Goal: Information Seeking & Learning: Learn about a topic

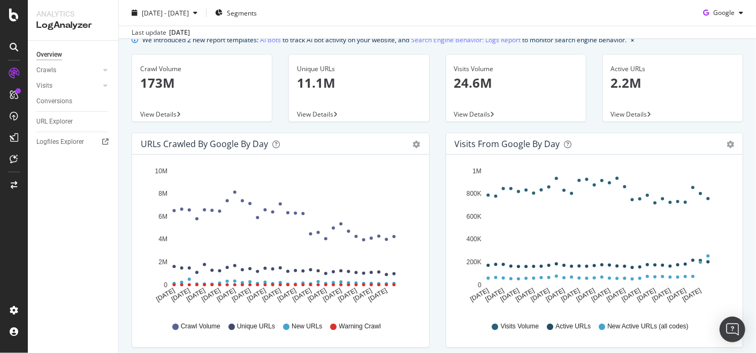
scroll to position [59, 0]
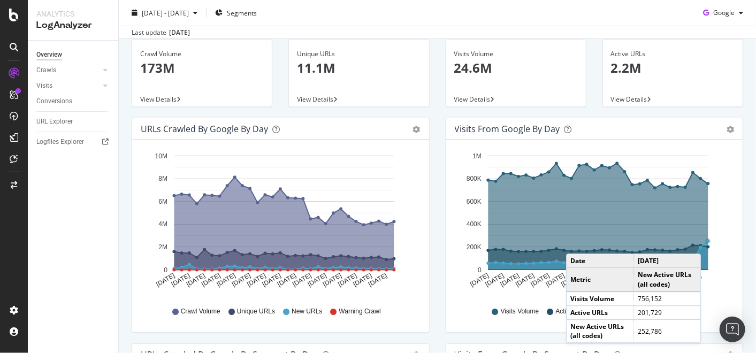
click at [706, 243] on circle "A chart." at bounding box center [708, 241] width 4 height 4
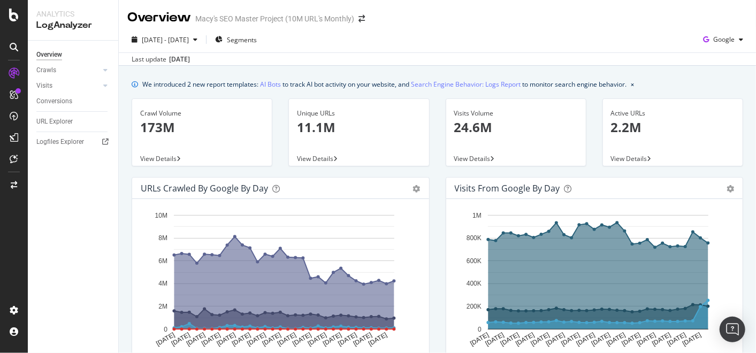
click at [611, 188] on div "Visits from Google by day" at bounding box center [583, 188] width 256 height 11
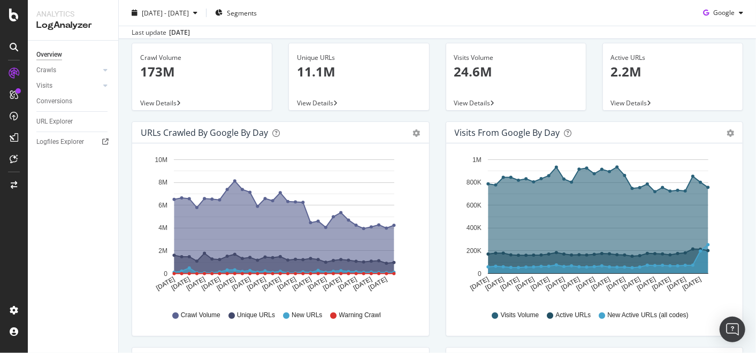
scroll to position [119, 0]
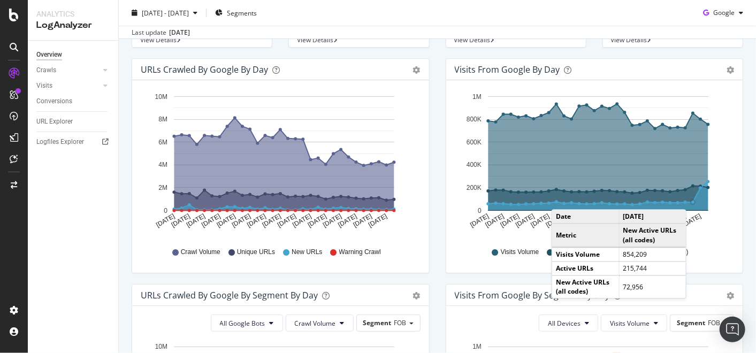
click at [688, 198] on icon "A chart." at bounding box center [598, 198] width 220 height 25
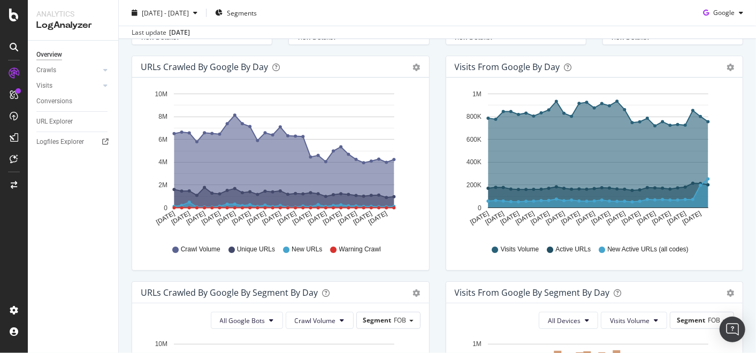
scroll to position [62, 0]
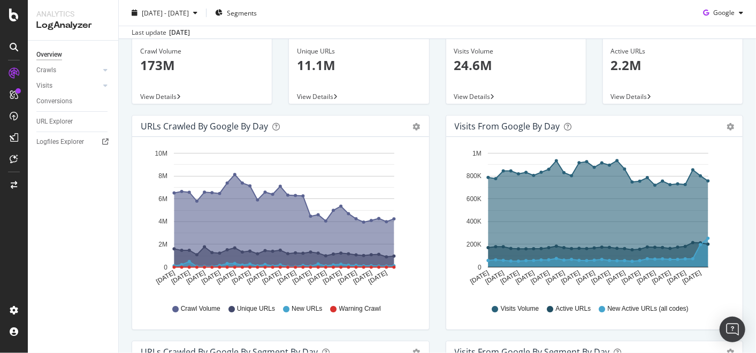
drag, startPoint x: 616, startPoint y: 310, endPoint x: 646, endPoint y: 307, distance: 30.1
click at [616, 310] on span "New Active URLs (all codes)" at bounding box center [647, 308] width 81 height 9
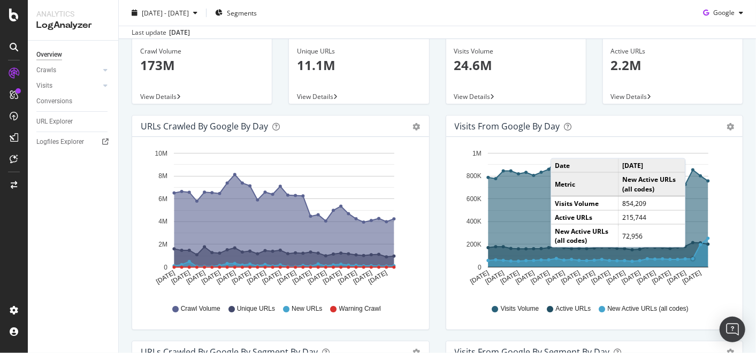
click at [691, 258] on circle "A chart." at bounding box center [692, 258] width 3 height 3
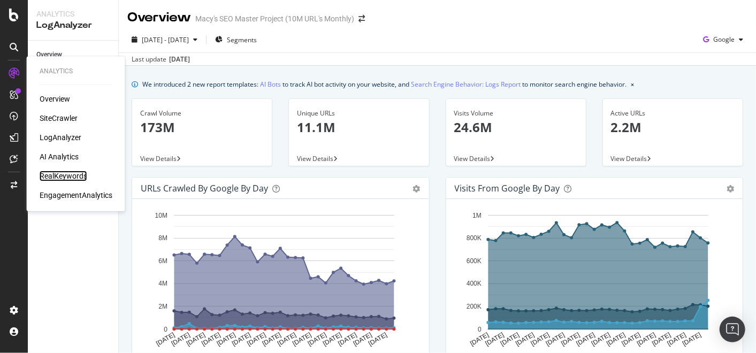
click at [55, 177] on div "RealKeywords" at bounding box center [64, 176] width 48 height 11
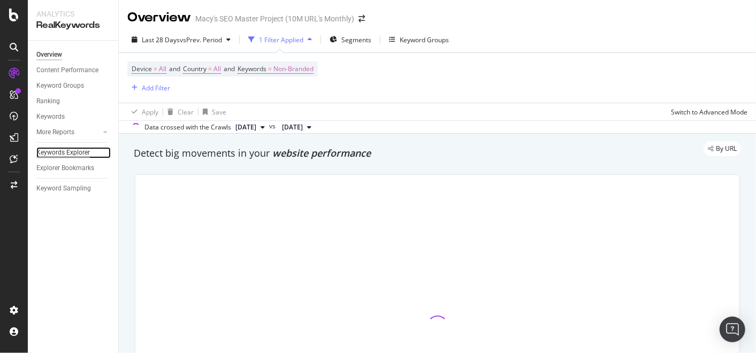
click at [77, 155] on div "Keywords Explorer" at bounding box center [62, 152] width 53 height 11
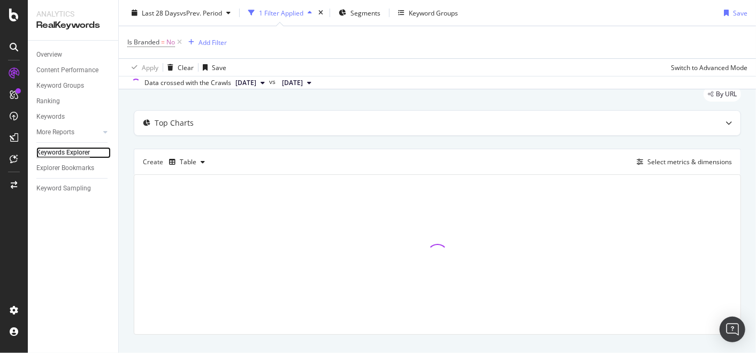
scroll to position [55, 0]
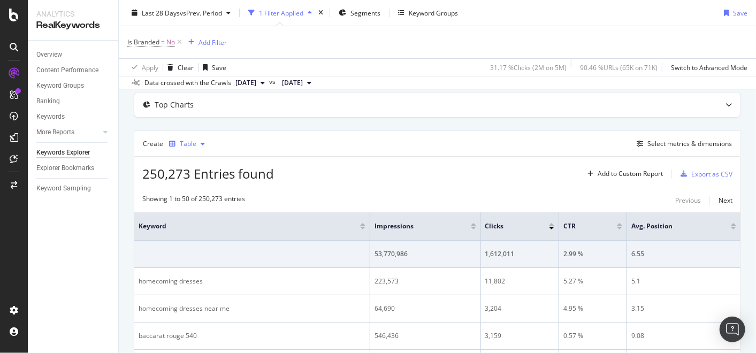
click at [201, 143] on icon "button" at bounding box center [203, 144] width 4 height 6
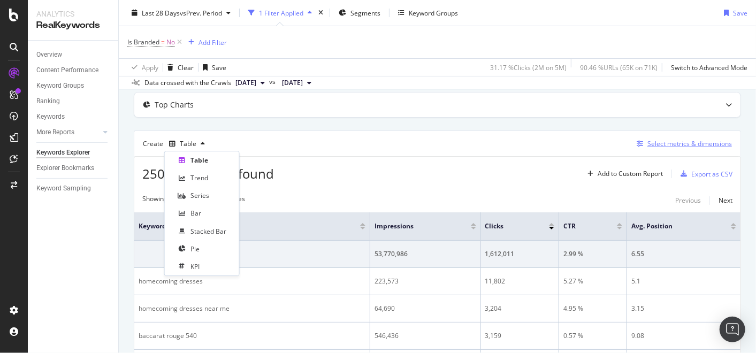
click at [666, 142] on div "Select metrics & dimensions" at bounding box center [689, 143] width 84 height 9
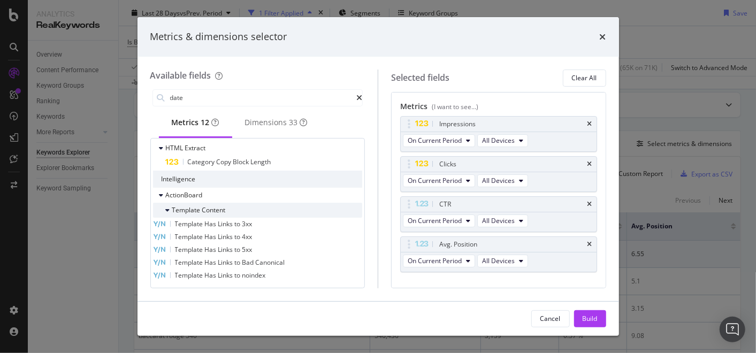
scroll to position [0, 0]
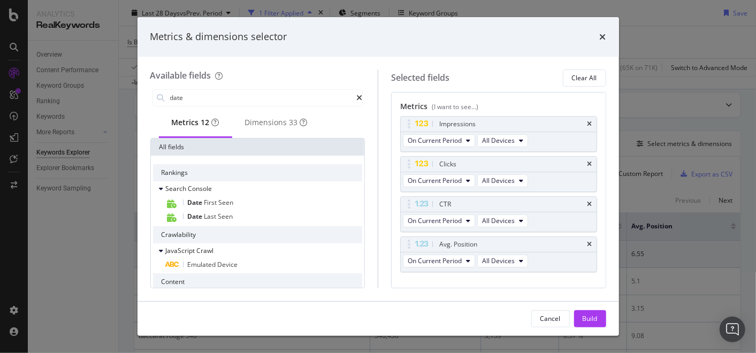
drag, startPoint x: 208, startPoint y: 101, endPoint x: 100, endPoint y: 95, distance: 108.2
click at [104, 96] on div "Metrics & dimensions selector Available fields date Metrics 12 Dimensions 33 Al…" at bounding box center [378, 176] width 756 height 353
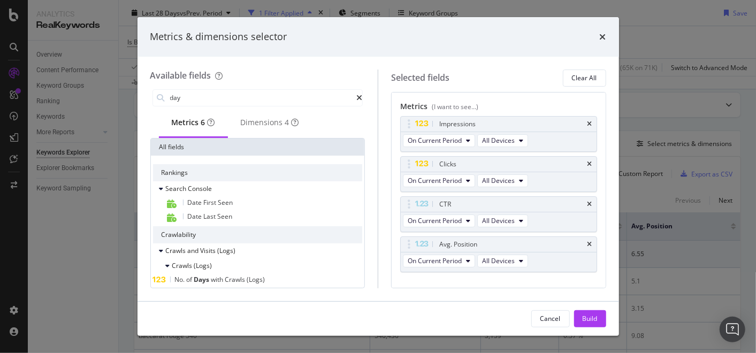
drag, startPoint x: 202, startPoint y: 99, endPoint x: 122, endPoint y: 93, distance: 79.4
click at [122, 93] on div "Metrics & dimensions selector Available fields day Metrics 6 Dimensions 4 All f…" at bounding box center [378, 176] width 756 height 353
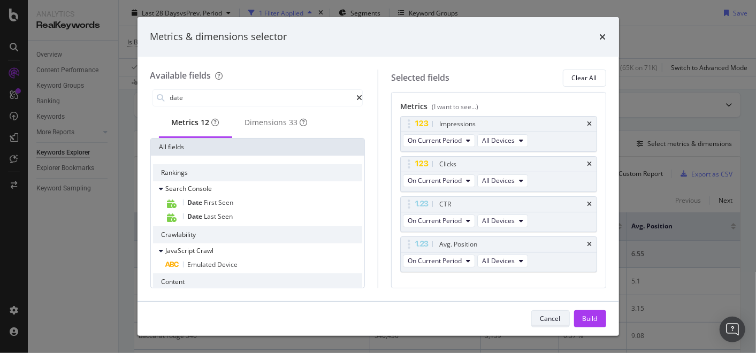
type input "date"
click at [549, 314] on div "Cancel" at bounding box center [550, 318] width 20 height 9
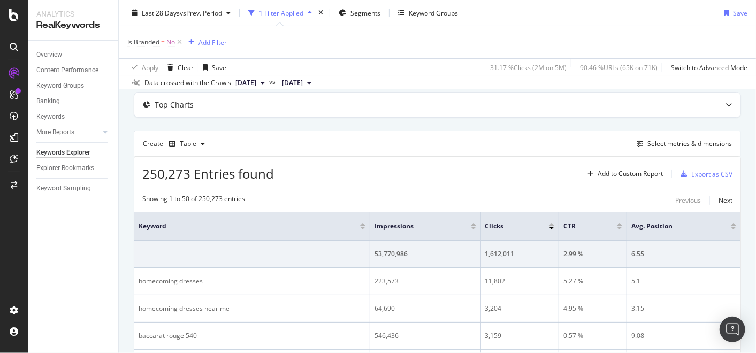
click at [272, 194] on div "Showing 1 to 50 of 250,273 entries Previous Next" at bounding box center [437, 200] width 606 height 13
click at [194, 143] on div "Table" at bounding box center [188, 144] width 17 height 6
click at [669, 143] on div "Select metrics & dimensions" at bounding box center [689, 143] width 84 height 9
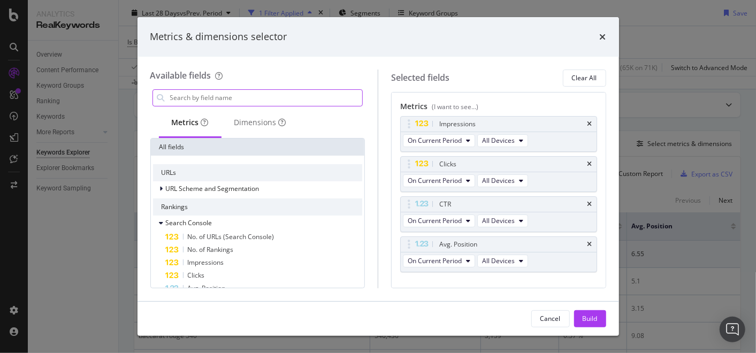
click at [234, 99] on input "modal" at bounding box center [266, 98] width 194 height 16
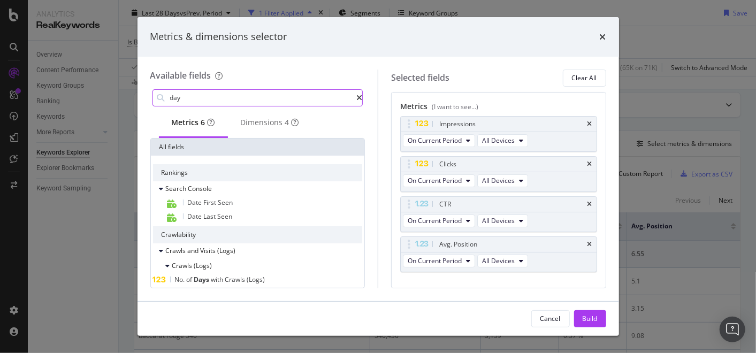
type input "day"
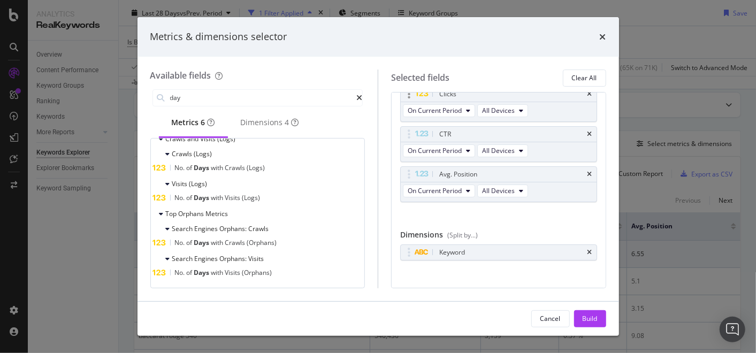
scroll to position [76, 0]
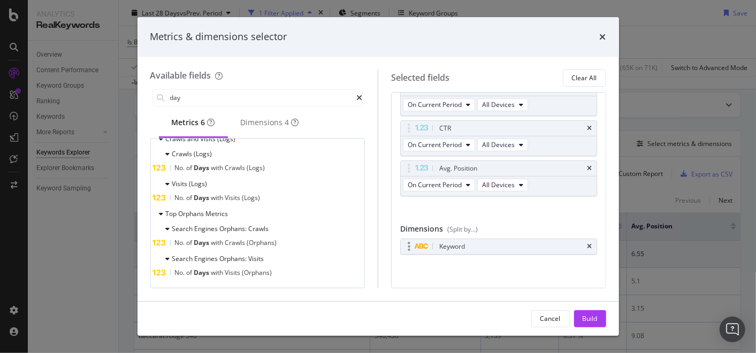
click at [522, 244] on div "Keyword" at bounding box center [511, 246] width 148 height 11
click at [516, 250] on div "Keyword" at bounding box center [499, 246] width 196 height 15
click at [587, 245] on icon "times" at bounding box center [589, 246] width 5 height 6
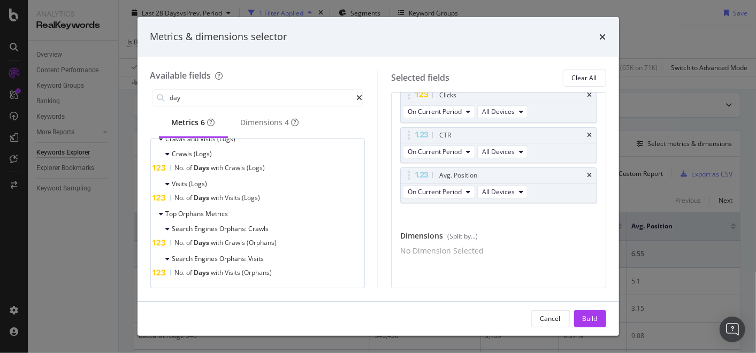
scroll to position [73, 0]
click at [483, 247] on div "No Dimension Selected" at bounding box center [441, 250] width 83 height 11
click at [461, 249] on div "No Dimension Selected" at bounding box center [441, 250] width 83 height 11
click at [195, 95] on input "day" at bounding box center [263, 98] width 188 height 16
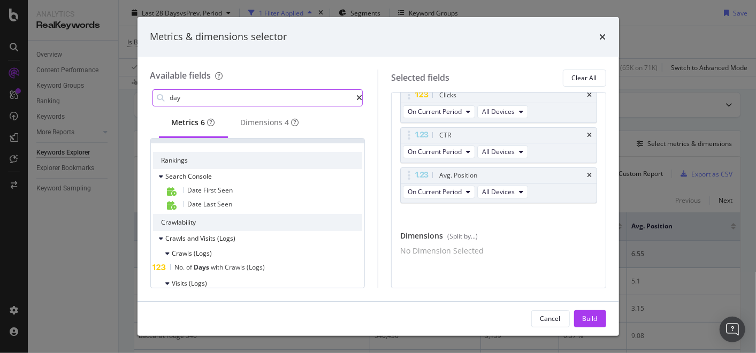
scroll to position [0, 0]
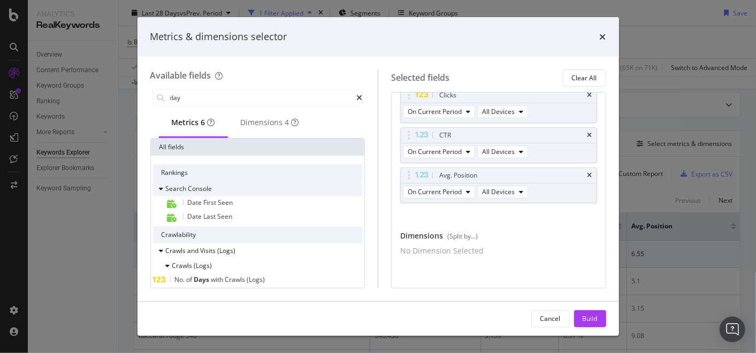
click at [163, 194] on div "modal" at bounding box center [162, 188] width 6 height 11
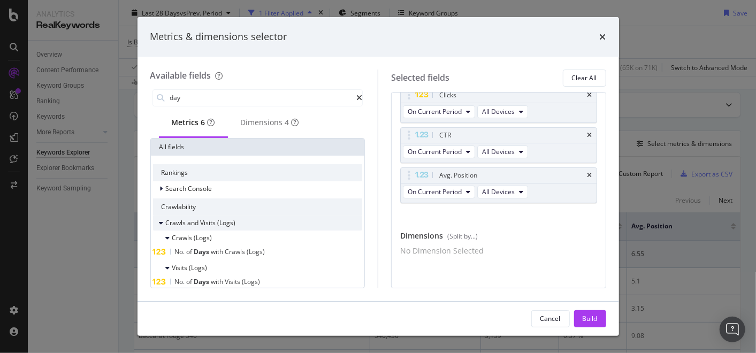
click at [161, 223] on icon "modal" at bounding box center [161, 223] width 4 height 6
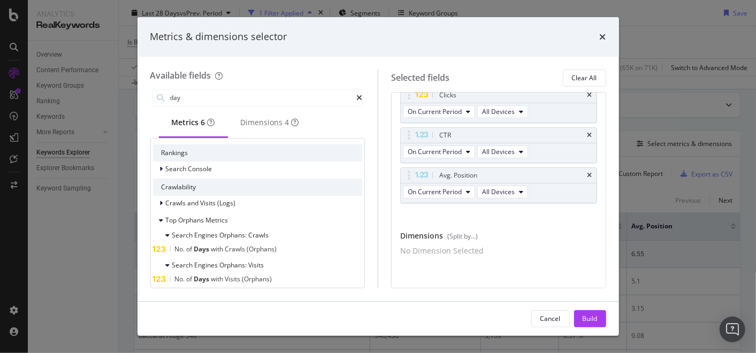
scroll to position [29, 0]
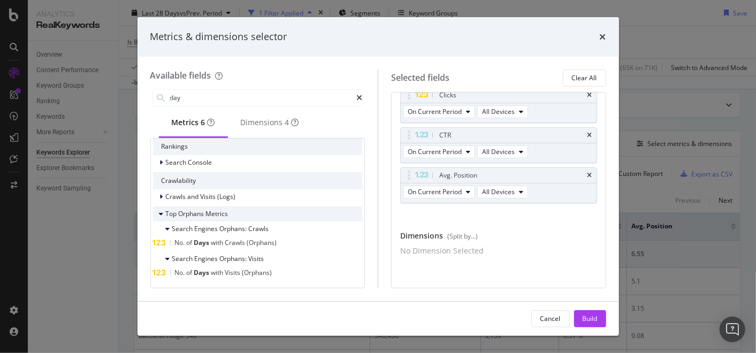
click at [159, 217] on icon "modal" at bounding box center [161, 214] width 4 height 6
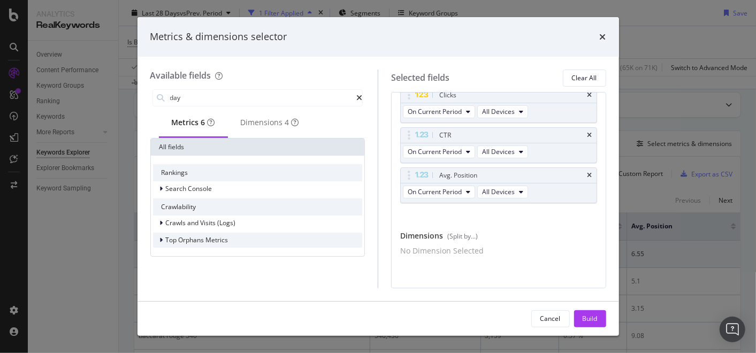
click at [160, 243] on icon "modal" at bounding box center [161, 240] width 3 height 6
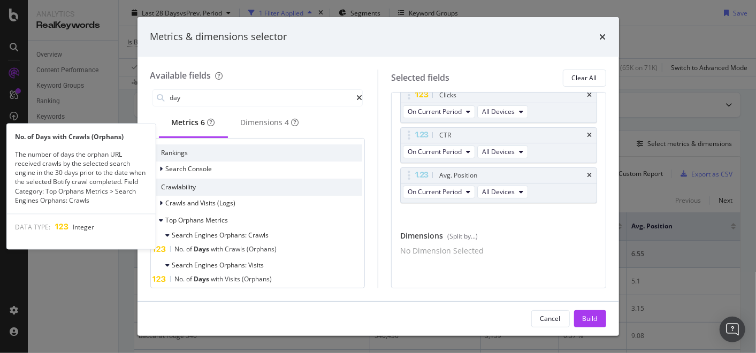
scroll to position [29, 0]
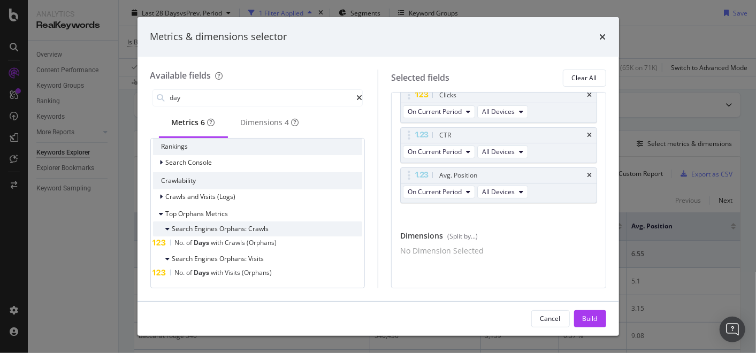
click at [170, 230] on div "modal" at bounding box center [169, 229] width 6 height 11
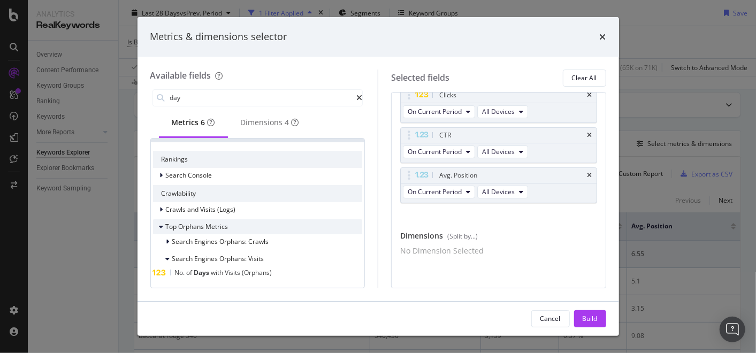
scroll to position [17, 0]
click at [162, 226] on icon "modal" at bounding box center [161, 227] width 4 height 6
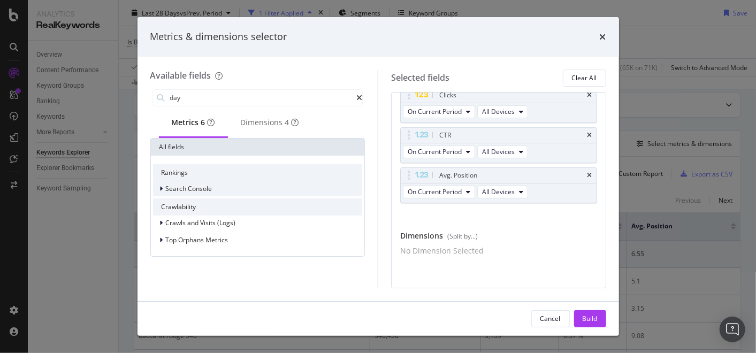
click at [160, 192] on icon "modal" at bounding box center [161, 189] width 3 height 6
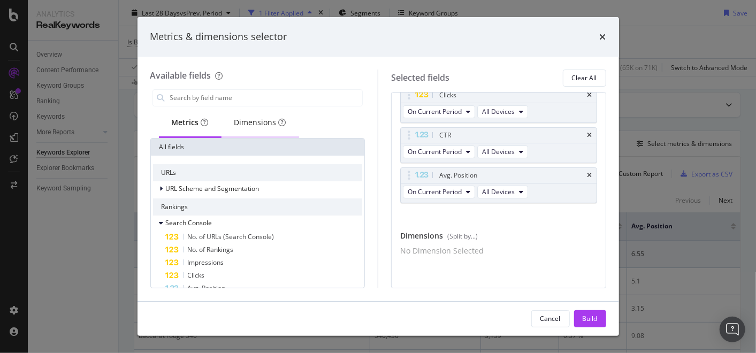
click at [264, 124] on div "Dimensions" at bounding box center [260, 122] width 52 height 11
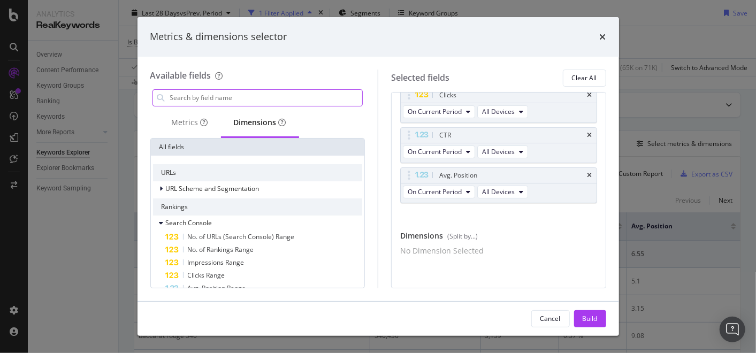
click at [212, 98] on input "modal" at bounding box center [266, 98] width 194 height 16
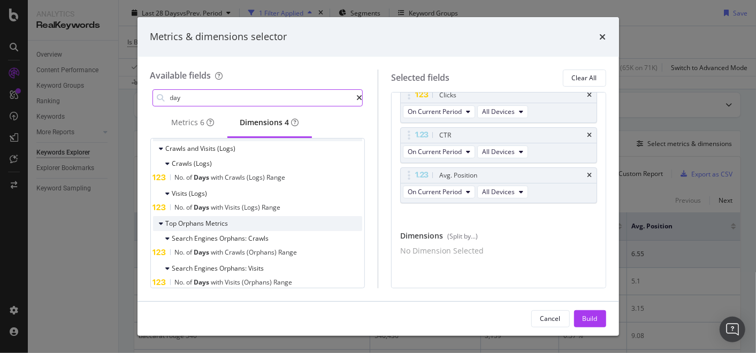
scroll to position [53, 0]
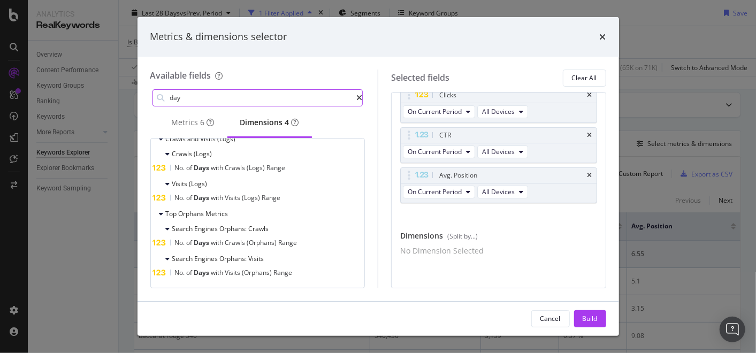
type input "day"
click at [356, 97] on icon "modal" at bounding box center [359, 97] width 6 height 7
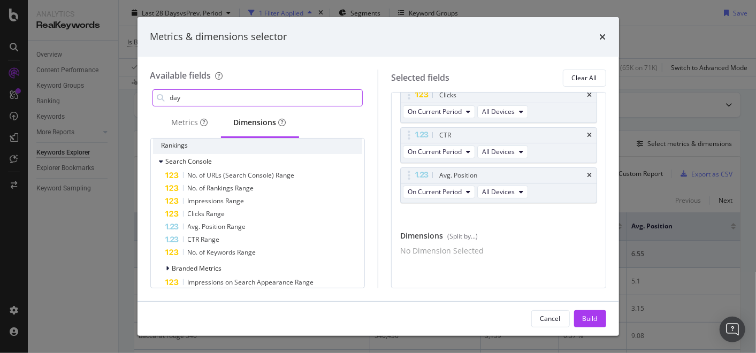
scroll to position [178, 0]
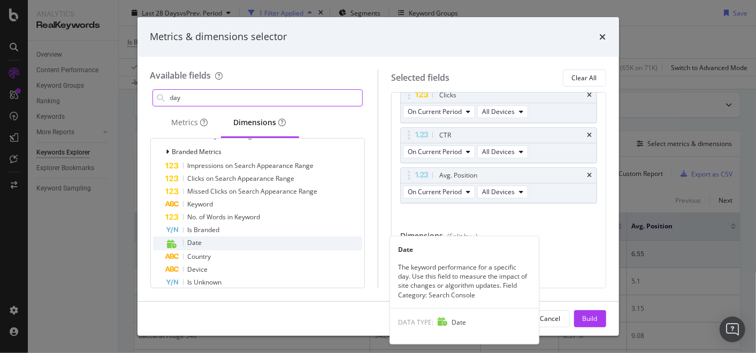
click at [185, 241] on div "Date" at bounding box center [264, 243] width 197 height 14
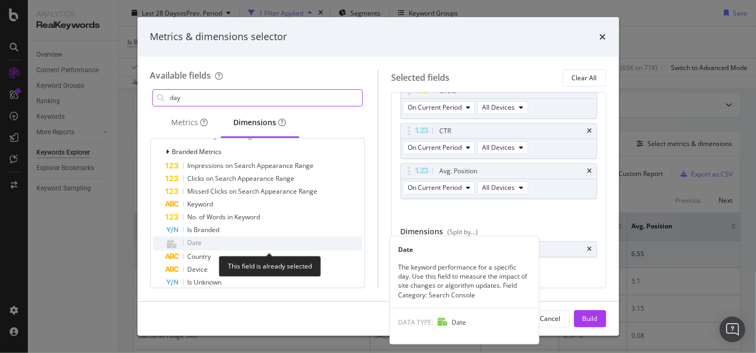
scroll to position [76, 0]
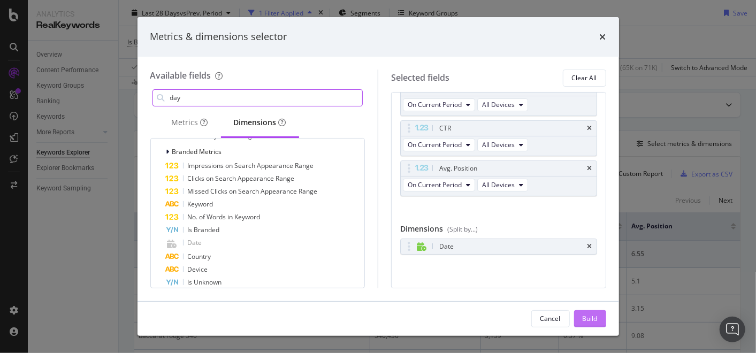
click at [587, 316] on div "Build" at bounding box center [589, 318] width 15 height 9
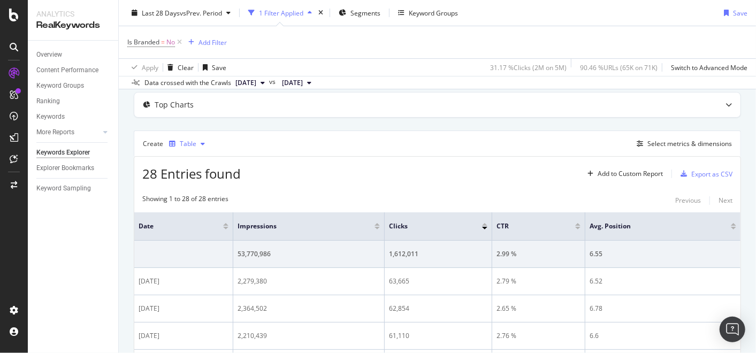
click at [203, 142] on icon "button" at bounding box center [203, 144] width 4 height 6
click at [430, 159] on div "28 Entries found Add to Custom Report Export as CSV" at bounding box center [437, 170] width 606 height 26
click at [657, 140] on div "Select metrics & dimensions" at bounding box center [689, 143] width 84 height 9
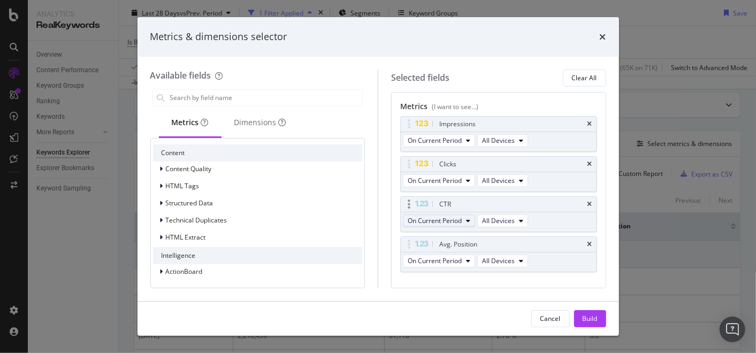
click at [467, 221] on icon "modal" at bounding box center [468, 221] width 4 height 6
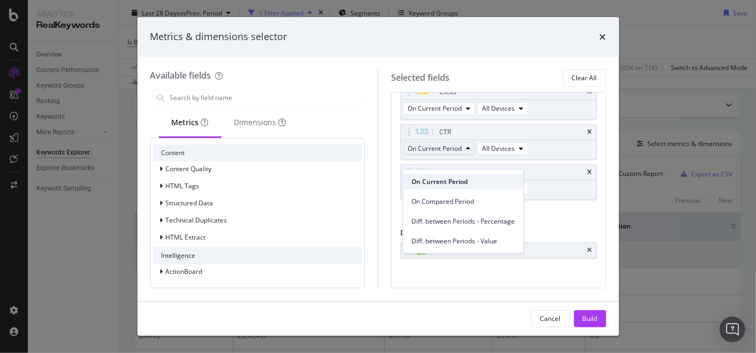
scroll to position [76, 0]
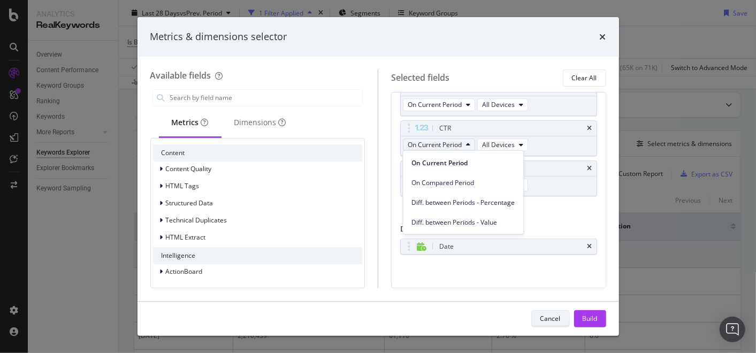
click at [553, 318] on div "Cancel" at bounding box center [550, 318] width 20 height 9
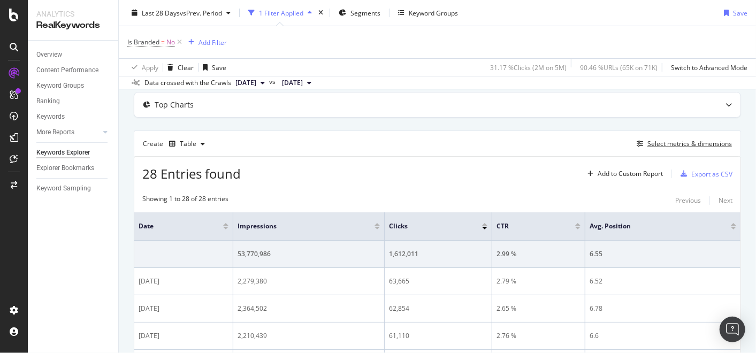
scroll to position [0, 0]
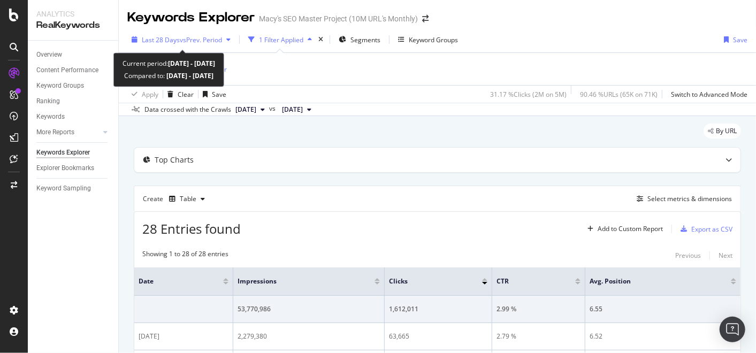
click at [230, 41] on icon "button" at bounding box center [228, 39] width 4 height 6
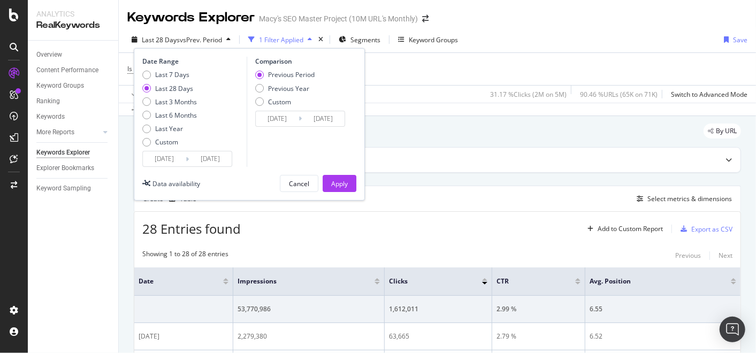
click at [168, 154] on input "[DATE]" at bounding box center [164, 158] width 43 height 15
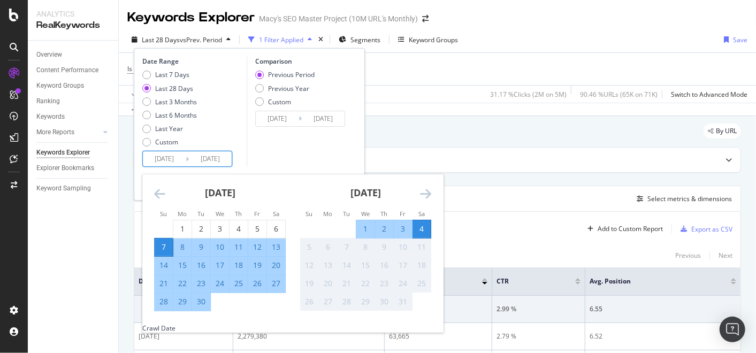
click at [159, 160] on input "[DATE]" at bounding box center [164, 158] width 43 height 15
click at [159, 159] on input "[DATE]" at bounding box center [164, 158] width 43 height 15
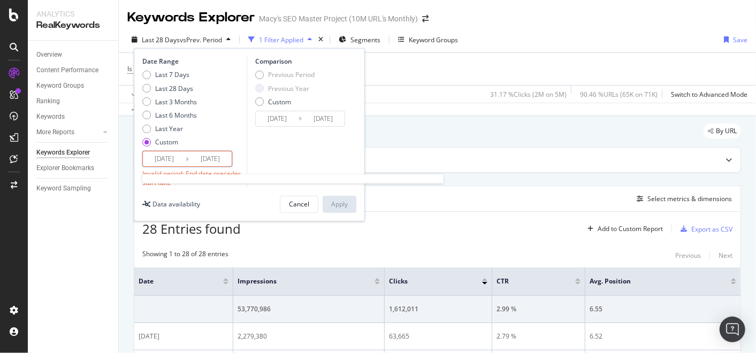
click at [216, 157] on input "[DATE]" at bounding box center [210, 158] width 43 height 15
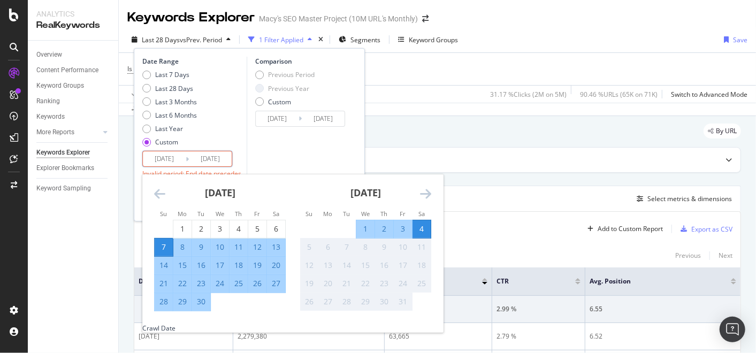
click at [174, 162] on input "[DATE]" at bounding box center [164, 158] width 43 height 15
click at [166, 158] on input "[DATE]" at bounding box center [164, 158] width 43 height 15
click at [162, 159] on input "[DATE]" at bounding box center [164, 158] width 43 height 15
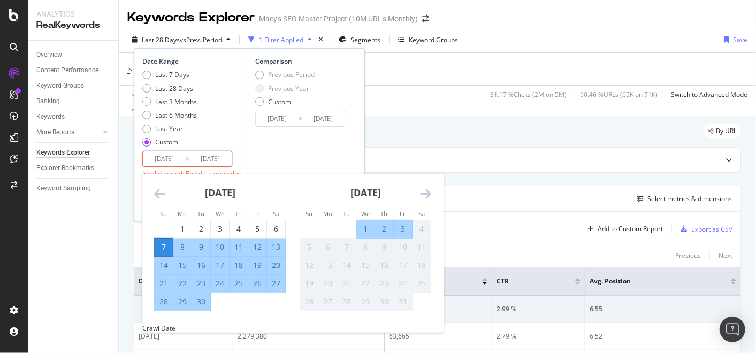
click at [165, 159] on input "[DATE]" at bounding box center [164, 158] width 43 height 15
click at [156, 193] on icon "Move backward to switch to the previous month." at bounding box center [159, 193] width 11 height 13
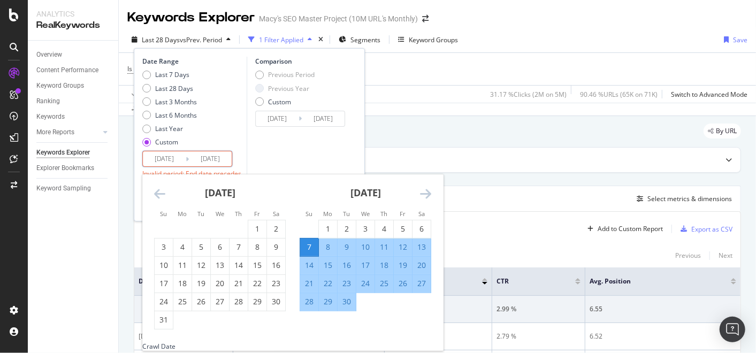
click at [158, 194] on icon "Move backward to switch to the previous month." at bounding box center [159, 193] width 11 height 13
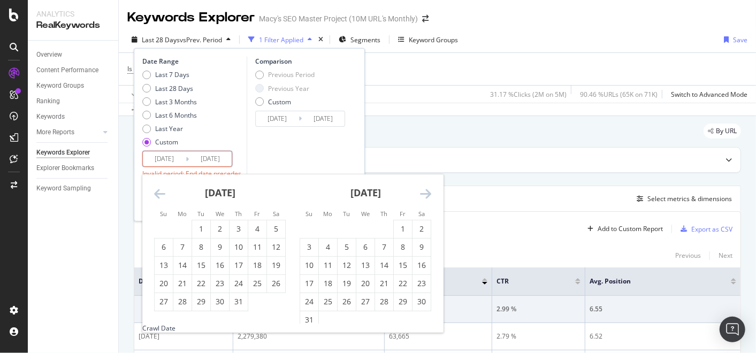
click at [158, 194] on icon "Move backward to switch to the previous month." at bounding box center [159, 193] width 11 height 13
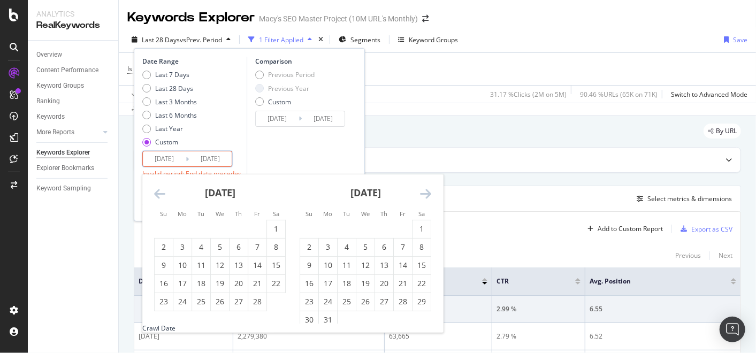
click at [158, 194] on icon "Move backward to switch to the previous month." at bounding box center [159, 193] width 11 height 13
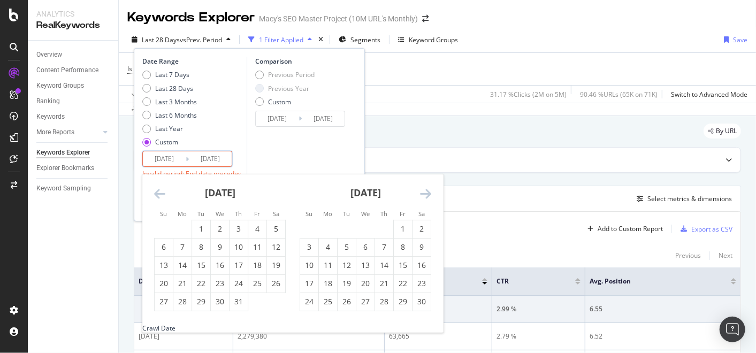
click at [158, 194] on icon "Move backward to switch to the previous month." at bounding box center [159, 193] width 11 height 13
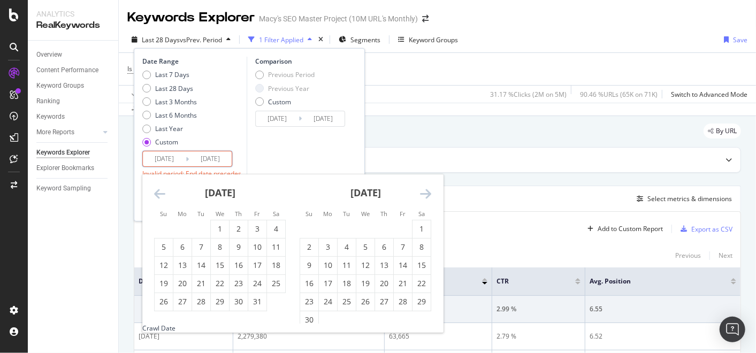
click at [158, 194] on icon "Move backward to switch to the previous month." at bounding box center [159, 193] width 11 height 13
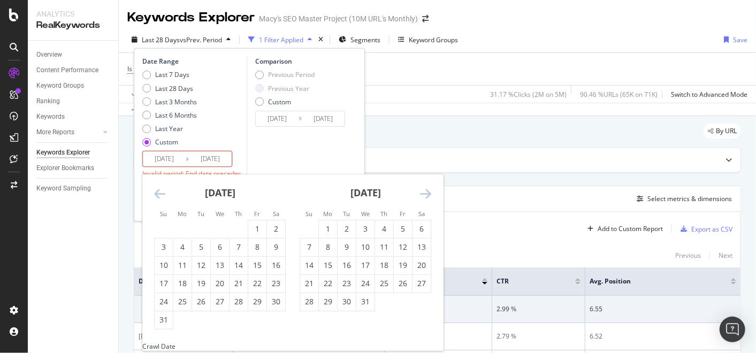
click at [158, 194] on icon "Move backward to switch to the previous month." at bounding box center [159, 193] width 11 height 13
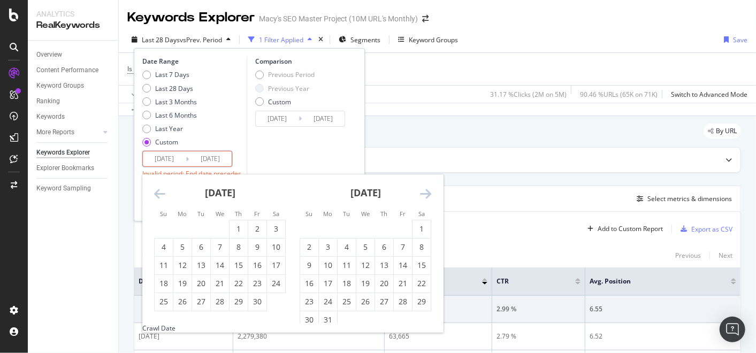
click at [158, 194] on icon "Move backward to switch to the previous month." at bounding box center [159, 193] width 11 height 13
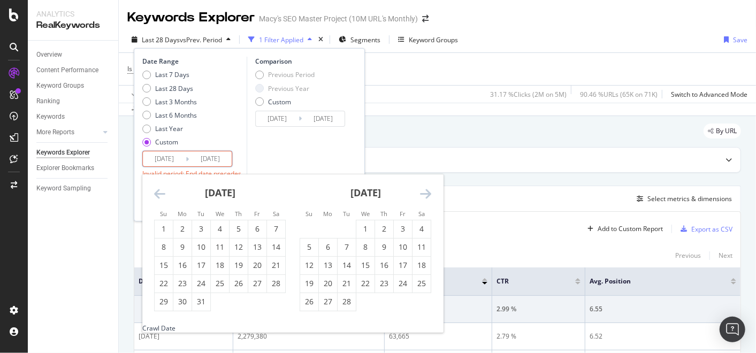
click at [158, 194] on icon "Move backward to switch to the previous month." at bounding box center [159, 193] width 11 height 13
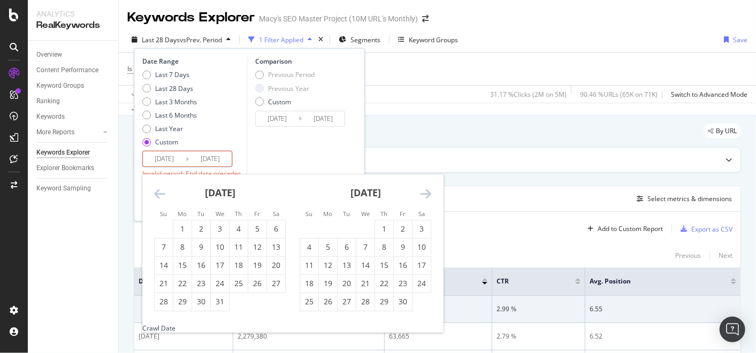
click at [158, 194] on icon "Move backward to switch to the previous month." at bounding box center [159, 193] width 11 height 13
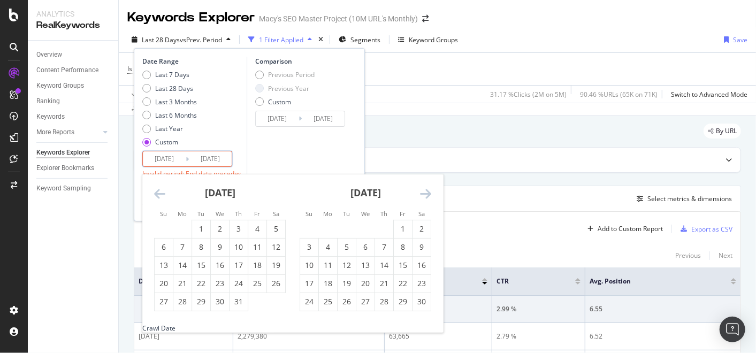
click at [158, 194] on icon "Move backward to switch to the previous month." at bounding box center [159, 193] width 11 height 13
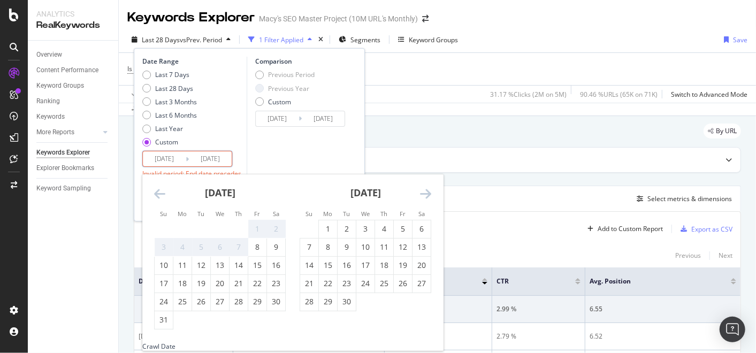
click at [158, 194] on icon "Move backward to switch to the previous month." at bounding box center [159, 193] width 11 height 13
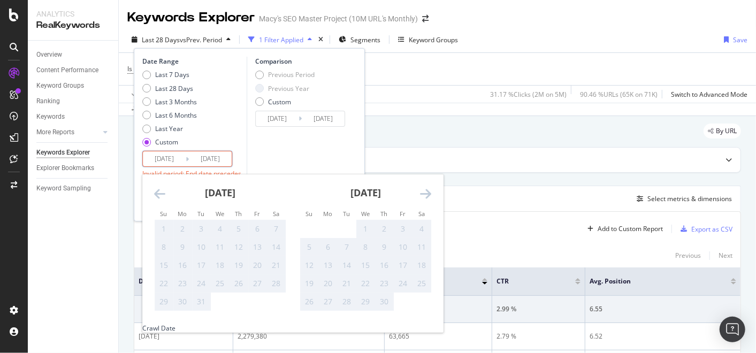
click at [425, 196] on icon "Move forward to switch to the next month." at bounding box center [425, 193] width 11 height 13
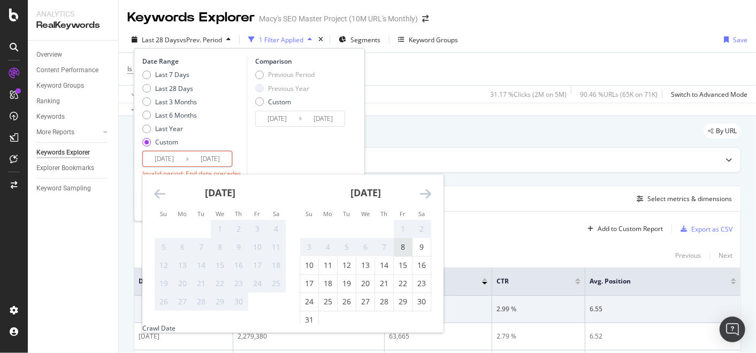
click at [402, 244] on div "8" at bounding box center [403, 247] width 18 height 11
type input "[DATE]"
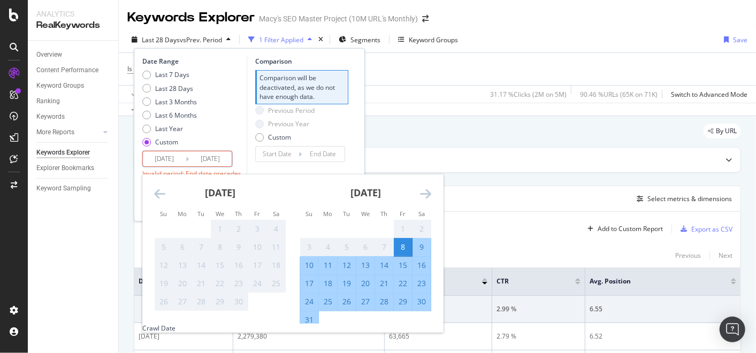
click at [423, 193] on icon "Move forward to switch to the next month." at bounding box center [425, 193] width 11 height 13
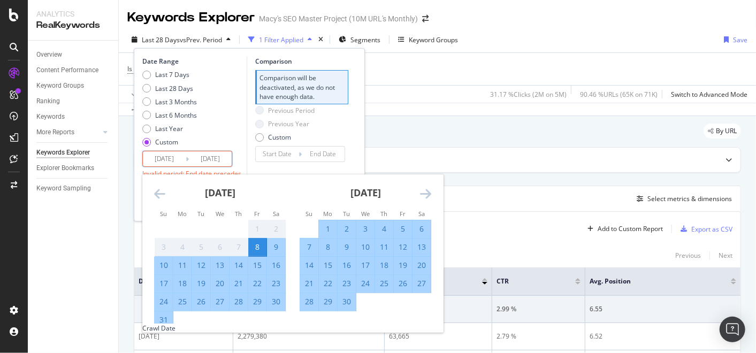
click at [423, 193] on icon "Move forward to switch to the next month." at bounding box center [425, 193] width 11 height 13
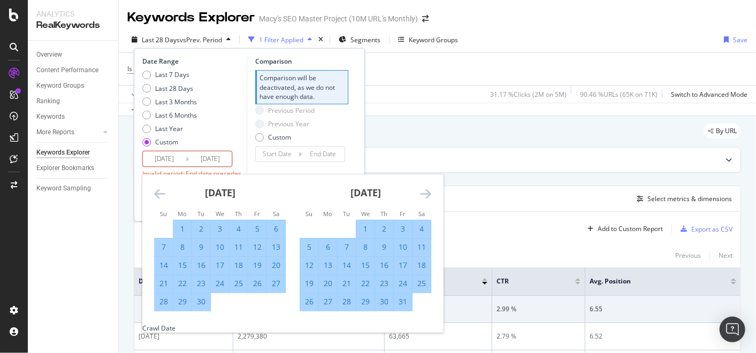
click at [423, 193] on icon "Move forward to switch to the next month." at bounding box center [425, 193] width 11 height 13
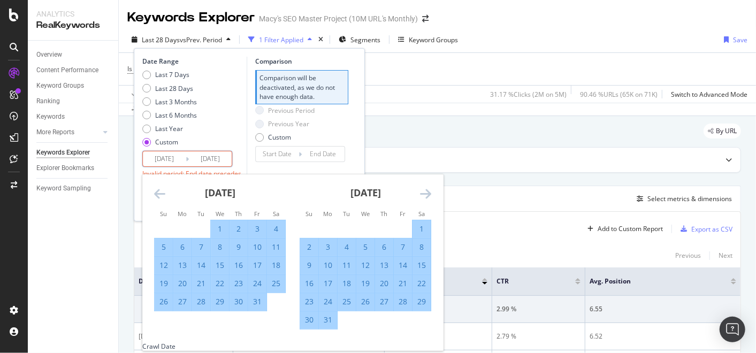
click at [423, 193] on icon "Move forward to switch to the next month." at bounding box center [425, 193] width 11 height 13
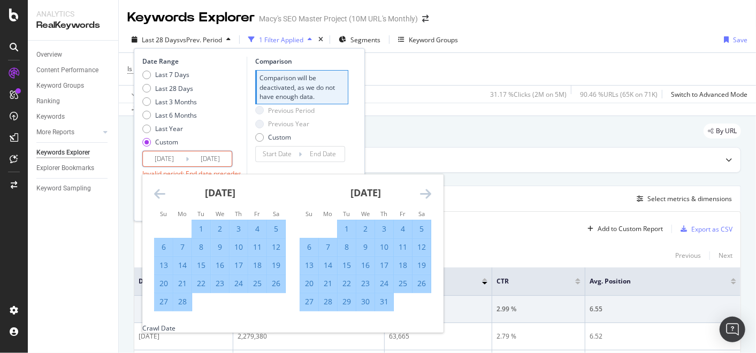
click at [423, 193] on icon "Move forward to switch to the next month." at bounding box center [425, 193] width 11 height 13
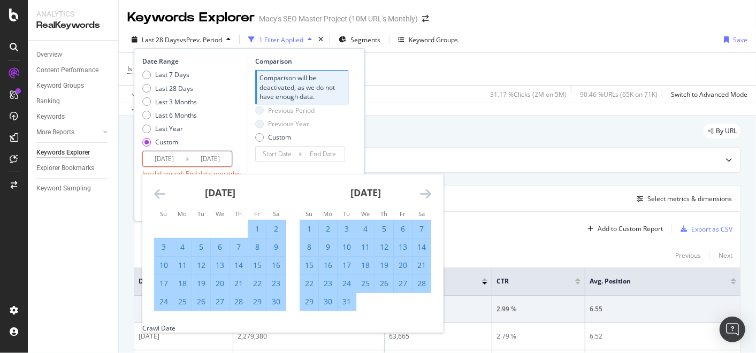
click at [423, 193] on icon "Move forward to switch to the next month." at bounding box center [425, 193] width 11 height 13
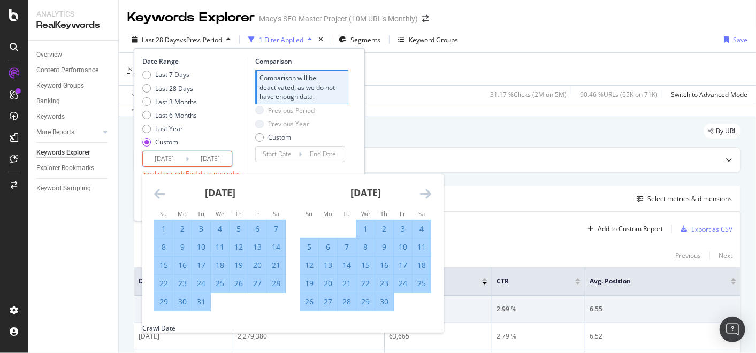
click at [423, 193] on icon "Move forward to switch to the next month." at bounding box center [425, 193] width 11 height 13
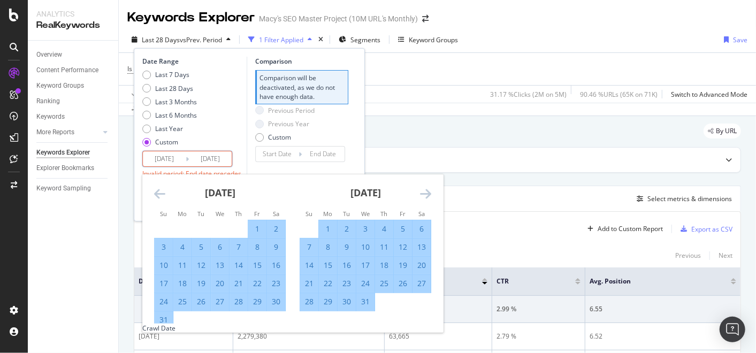
click at [423, 193] on icon "Move forward to switch to the next month." at bounding box center [425, 193] width 11 height 13
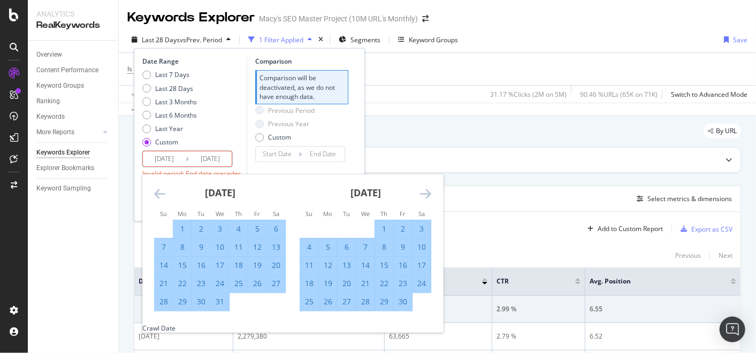
click at [423, 193] on icon "Move forward to switch to the next month." at bounding box center [425, 193] width 11 height 13
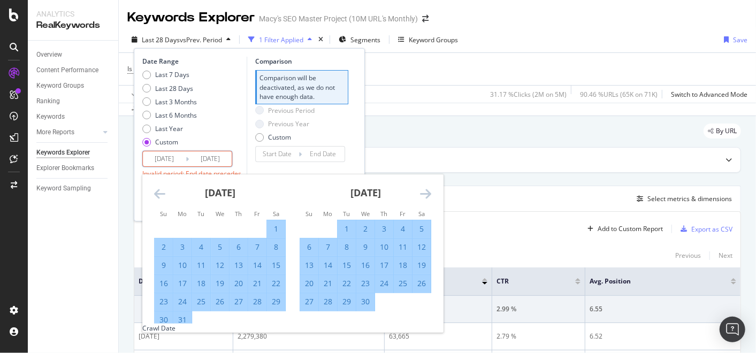
click at [423, 193] on icon "Move forward to switch to the next month." at bounding box center [425, 193] width 11 height 13
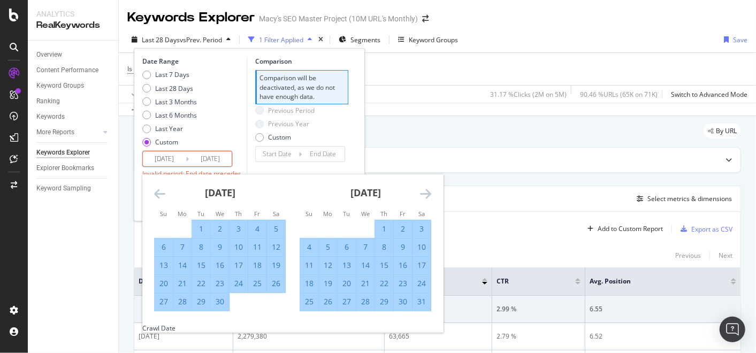
click at [423, 193] on icon "Move forward to switch to the next month." at bounding box center [425, 193] width 11 height 13
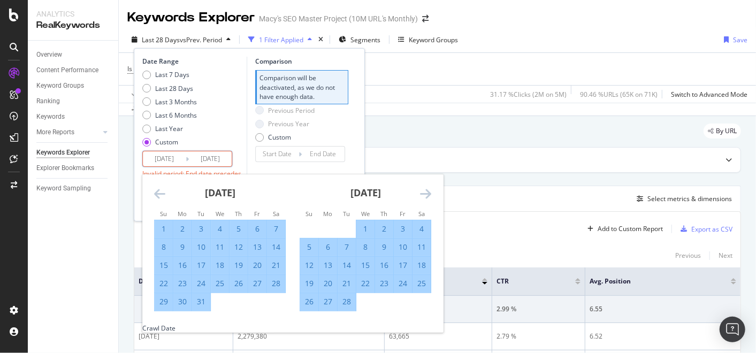
click at [423, 193] on icon "Move forward to switch to the next month." at bounding box center [425, 193] width 11 height 13
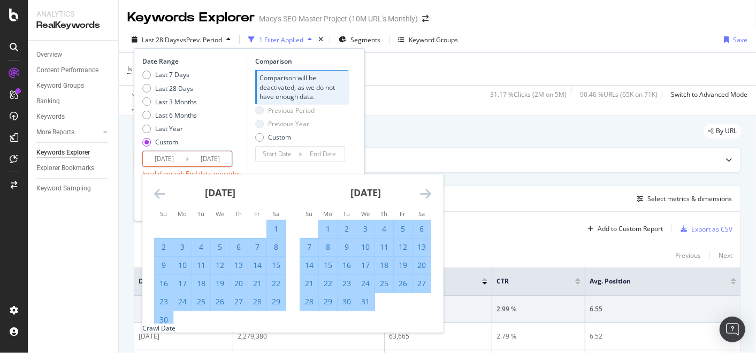
click at [423, 193] on icon "Move forward to switch to the next month." at bounding box center [425, 193] width 11 height 13
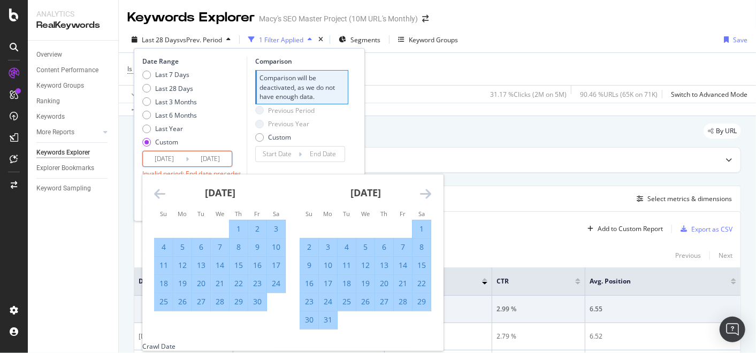
click at [423, 193] on icon "Move forward to switch to the next month." at bounding box center [425, 193] width 11 height 13
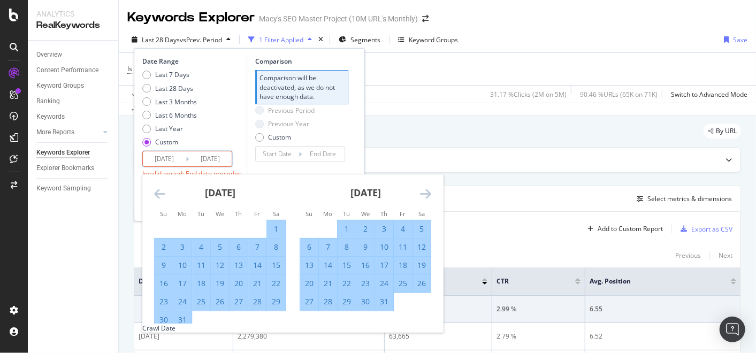
click at [423, 193] on icon "Move forward to switch to the next month." at bounding box center [425, 193] width 11 height 13
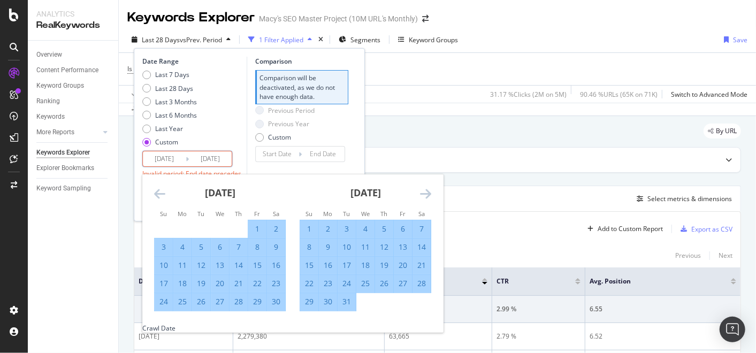
click at [423, 193] on icon "Move forward to switch to the next month." at bounding box center [425, 193] width 11 height 13
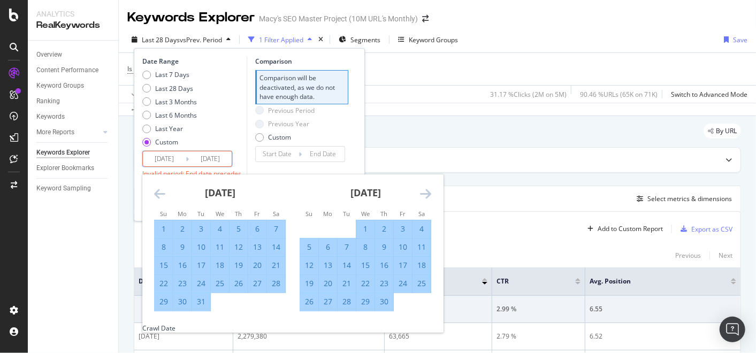
click at [423, 193] on icon "Move forward to switch to the next month." at bounding box center [425, 193] width 11 height 13
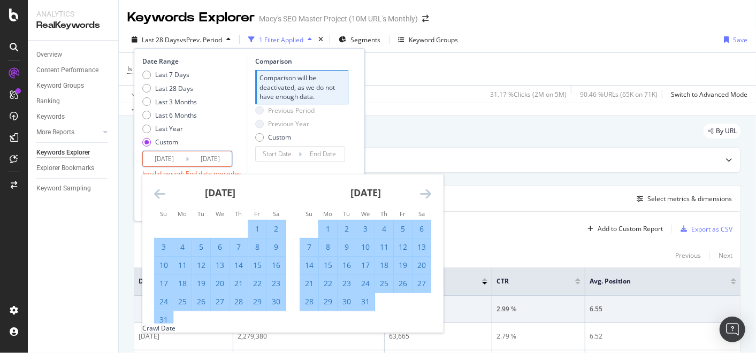
click at [423, 193] on icon "Move forward to switch to the next month." at bounding box center [425, 193] width 11 height 13
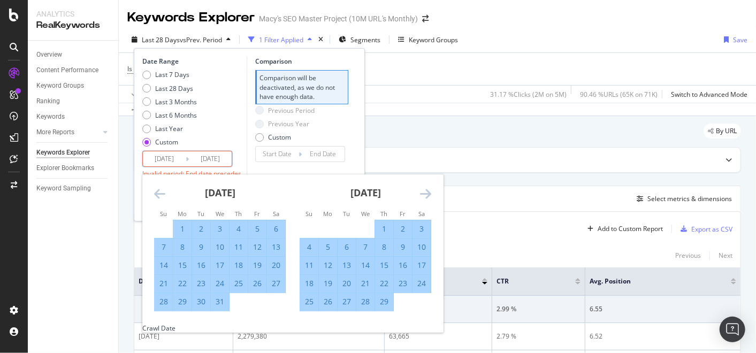
click at [423, 193] on icon "Move forward to switch to the next month." at bounding box center [425, 193] width 11 height 13
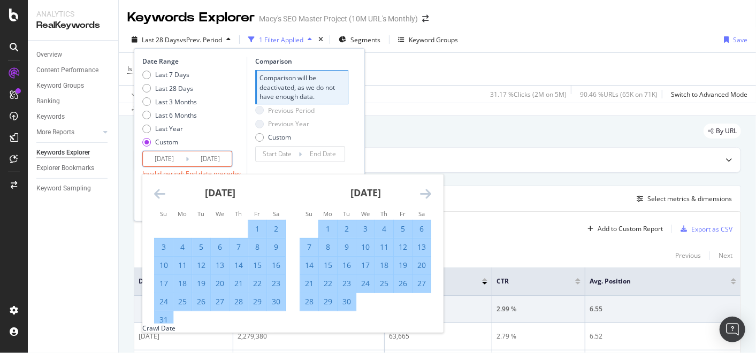
click at [423, 193] on icon "Move forward to switch to the next month." at bounding box center [425, 193] width 11 height 13
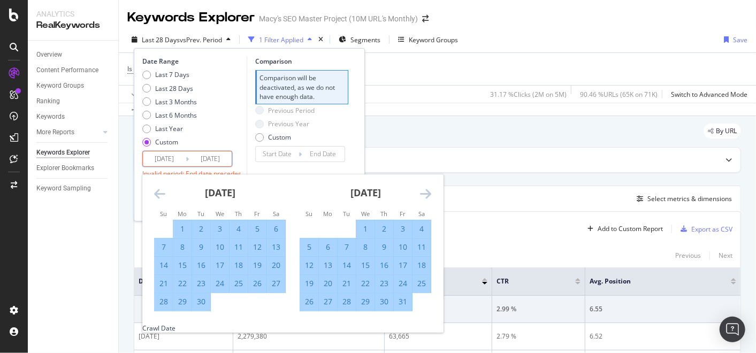
click at [423, 193] on icon "Move forward to switch to the next month." at bounding box center [425, 193] width 11 height 13
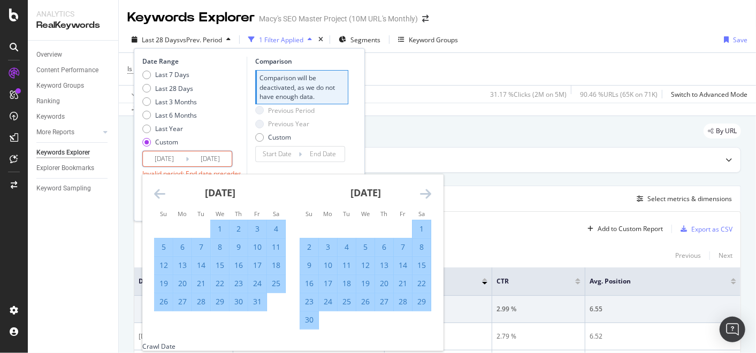
click at [423, 193] on icon "Move forward to switch to the next month." at bounding box center [425, 193] width 11 height 13
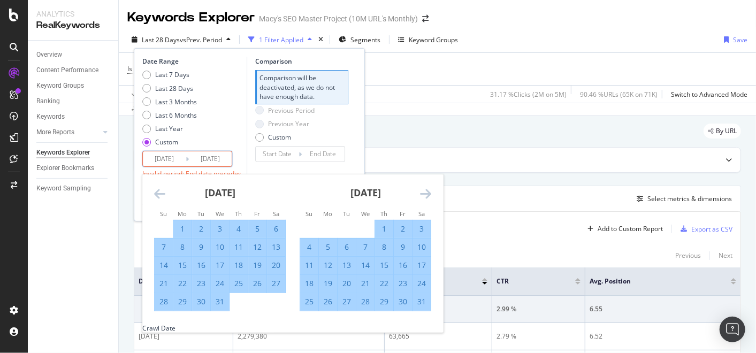
click at [423, 193] on icon "Move forward to switch to the next month." at bounding box center [425, 193] width 11 height 13
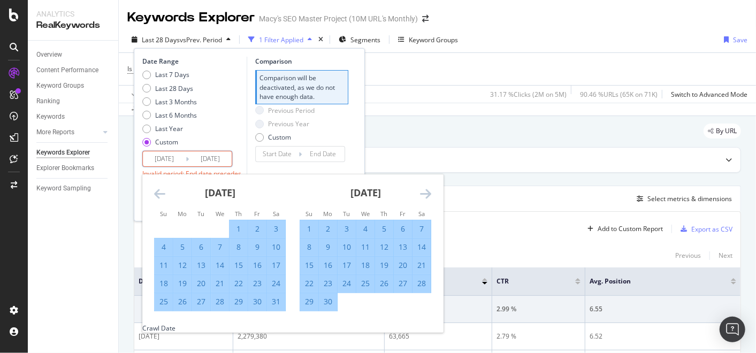
click at [423, 194] on icon "Move forward to switch to the next month." at bounding box center [425, 193] width 11 height 13
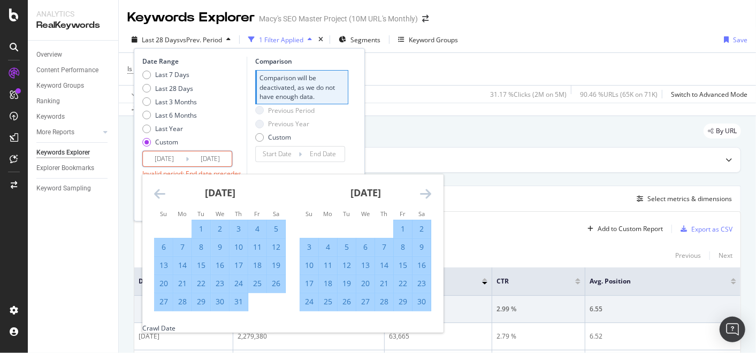
click at [423, 194] on icon "Move forward to switch to the next month." at bounding box center [425, 193] width 11 height 13
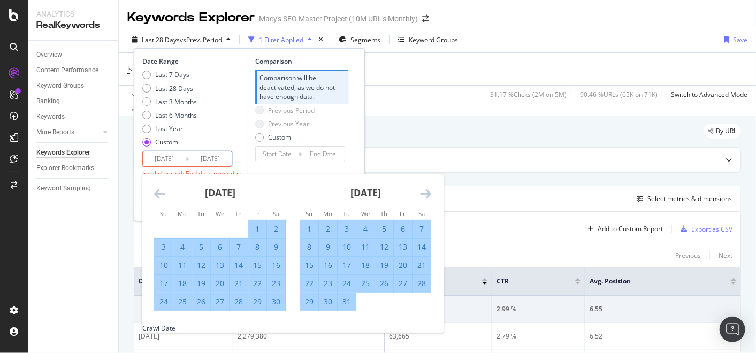
click at [423, 194] on icon "Move forward to switch to the next month." at bounding box center [425, 193] width 11 height 13
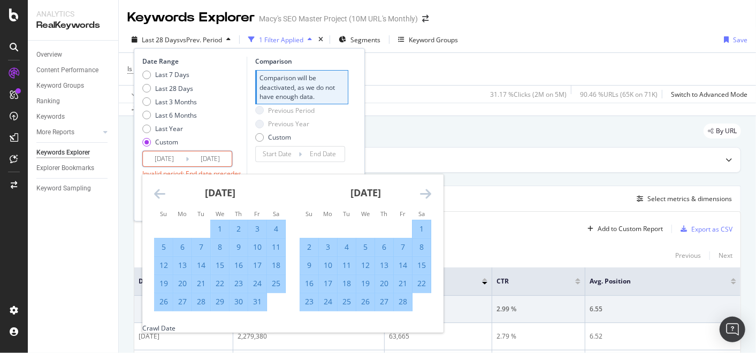
click at [423, 194] on icon "Move forward to switch to the next month." at bounding box center [425, 193] width 11 height 13
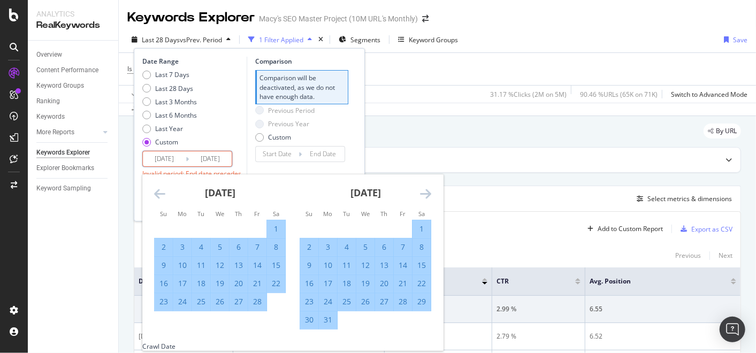
click at [423, 194] on icon "Move forward to switch to the next month." at bounding box center [425, 193] width 11 height 13
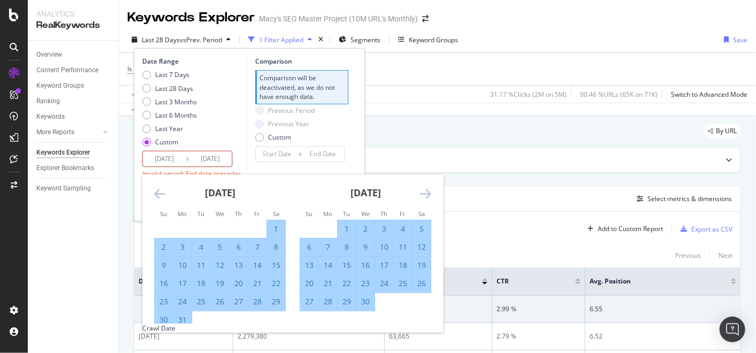
click at [423, 194] on icon "Move forward to switch to the next month." at bounding box center [425, 193] width 11 height 13
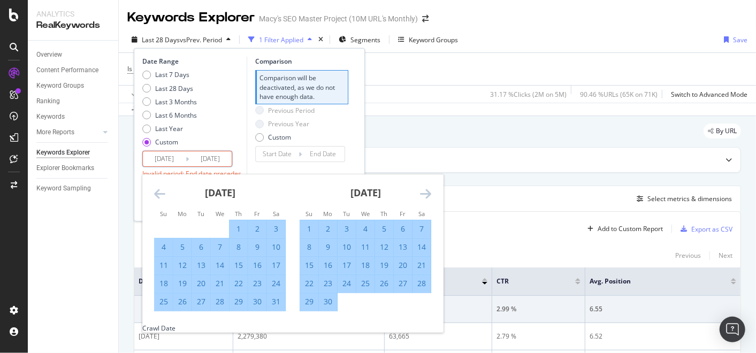
click at [423, 194] on icon "Move forward to switch to the next month." at bounding box center [425, 193] width 11 height 13
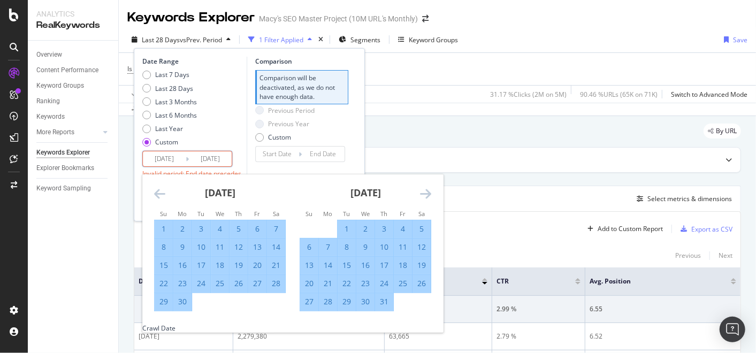
click at [423, 194] on icon "Move forward to switch to the next month." at bounding box center [425, 193] width 11 height 13
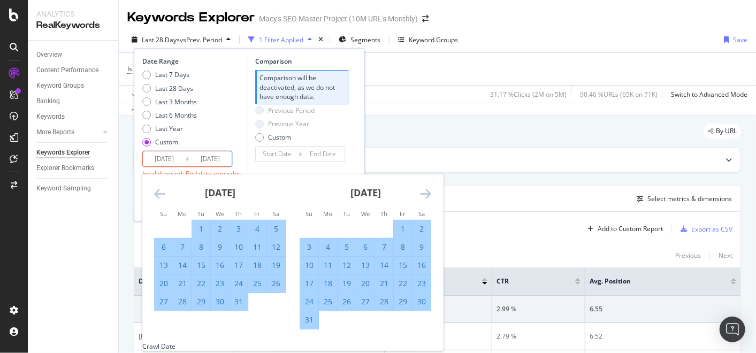
click at [423, 194] on icon "Move forward to switch to the next month." at bounding box center [425, 193] width 11 height 13
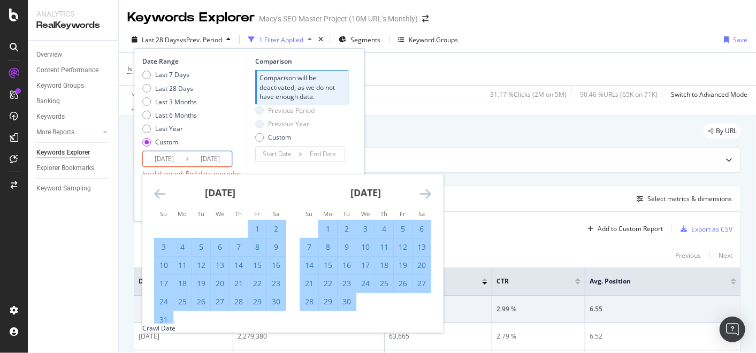
click at [423, 194] on icon "Move forward to switch to the next month." at bounding box center [425, 193] width 11 height 13
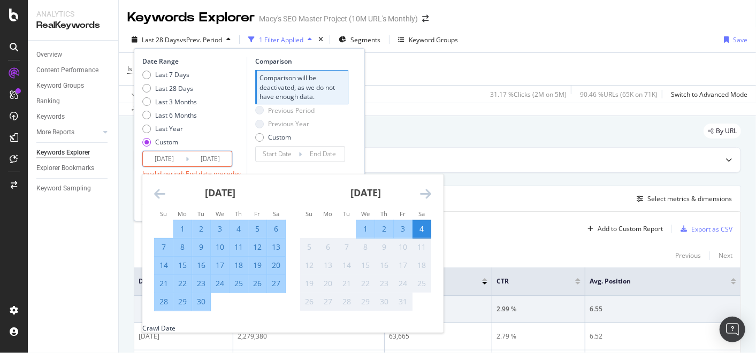
click at [423, 194] on icon "Move forward to switch to the next month." at bounding box center [425, 193] width 11 height 13
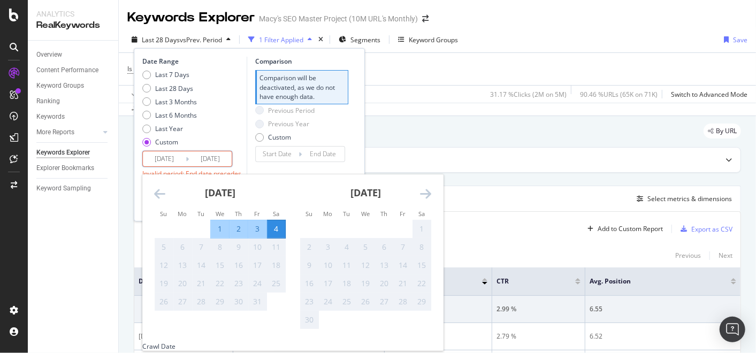
click at [274, 227] on div "4" at bounding box center [276, 229] width 18 height 11
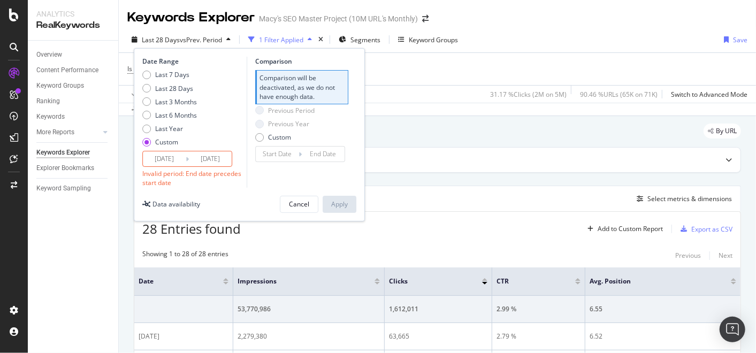
click at [311, 177] on div "Comparison Comparison will be deactivated, as we do not have enough data. Previ…" at bounding box center [298, 122] width 102 height 130
click at [179, 158] on input "[DATE]" at bounding box center [164, 158] width 43 height 15
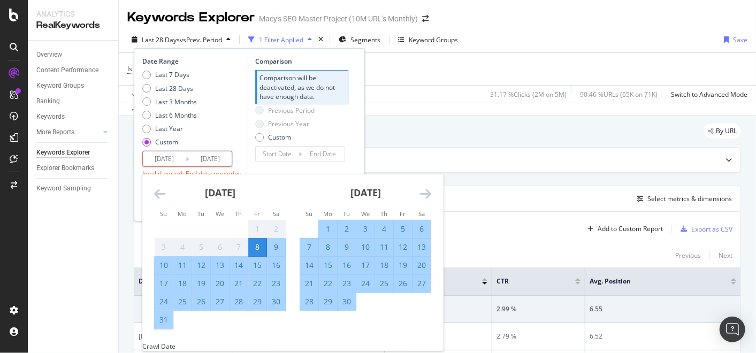
click at [204, 159] on input "[DATE]" at bounding box center [210, 158] width 43 height 15
click at [219, 158] on input "[DATE]" at bounding box center [210, 158] width 43 height 15
click at [234, 140] on div "Last 7 Days Last 28 Days Last 3 Months Last 6 Months Last Year Custom" at bounding box center [193, 110] width 102 height 81
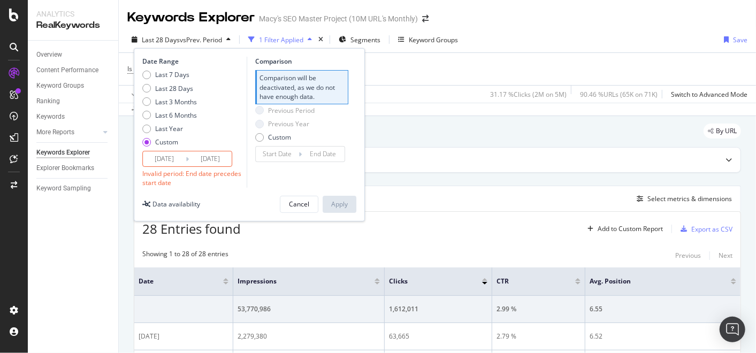
click at [434, 136] on div "By URL" at bounding box center [437, 136] width 607 height 24
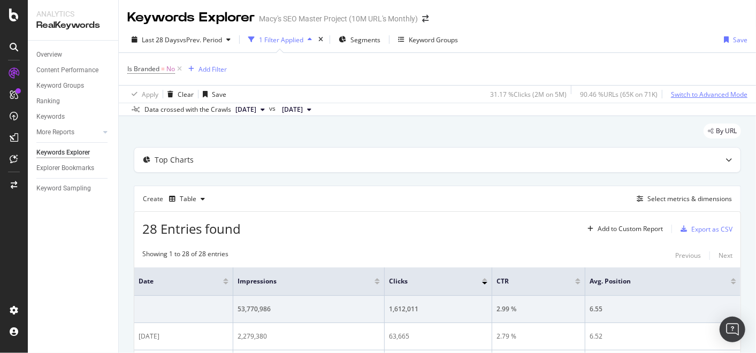
click at [701, 95] on div "Switch to Advanced Mode" at bounding box center [709, 94] width 76 height 9
